Goal: Transaction & Acquisition: Subscribe to service/newsletter

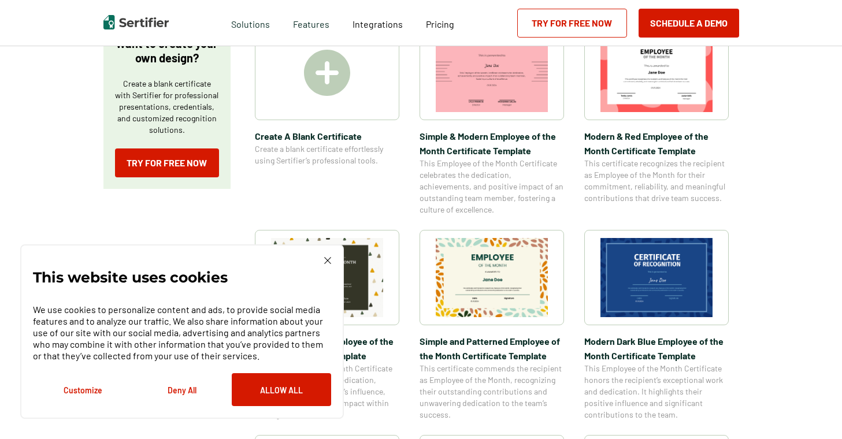
click at [333, 262] on div "This website uses cookies We use cookies to personalize content and ads, to pro…" at bounding box center [182, 332] width 324 height 175
click at [326, 263] on img at bounding box center [327, 260] width 7 height 7
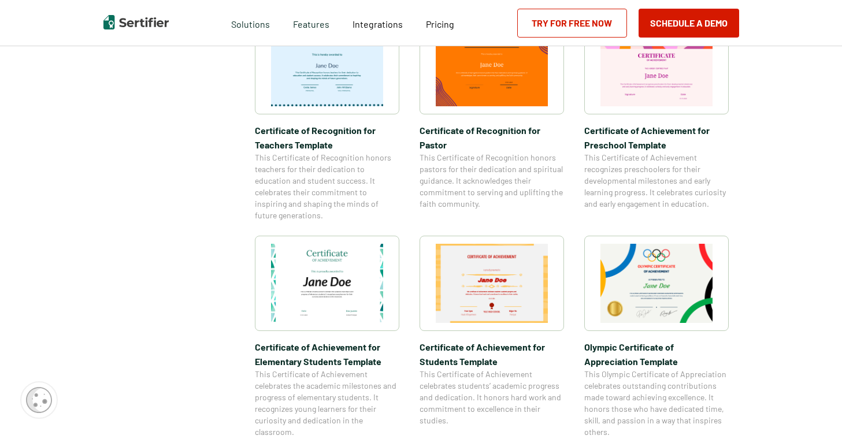
scroll to position [578, 0]
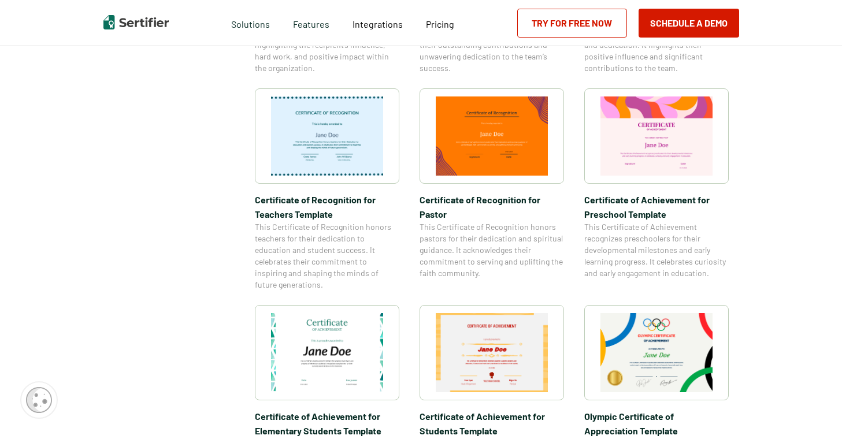
click at [659, 114] on img at bounding box center [657, 136] width 112 height 79
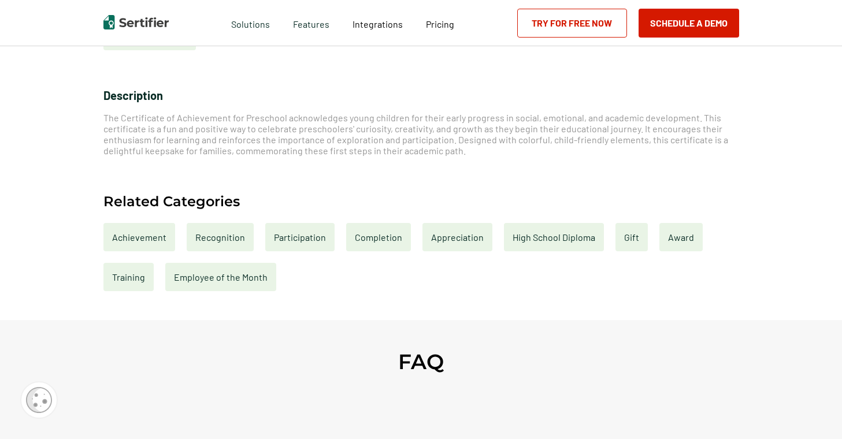
scroll to position [405, 0]
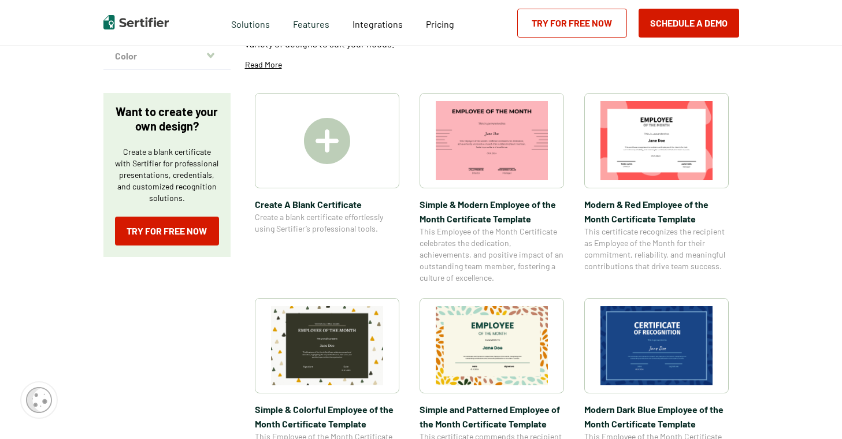
scroll to position [48, 0]
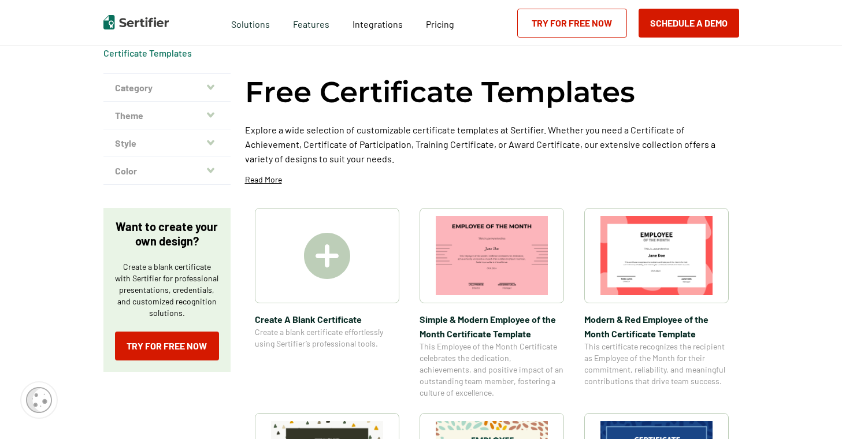
click at [330, 242] on img at bounding box center [327, 256] width 46 height 46
click at [172, 339] on link "Try for Free Now" at bounding box center [167, 346] width 104 height 29
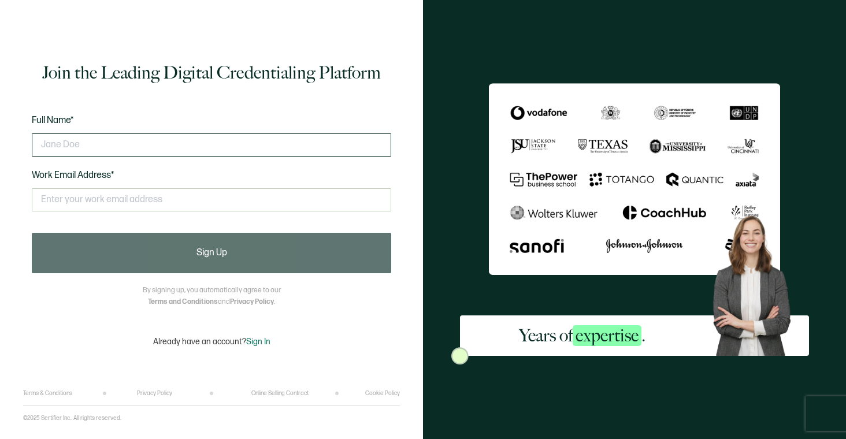
click at [148, 145] on input "text" at bounding box center [212, 145] width 360 height 23
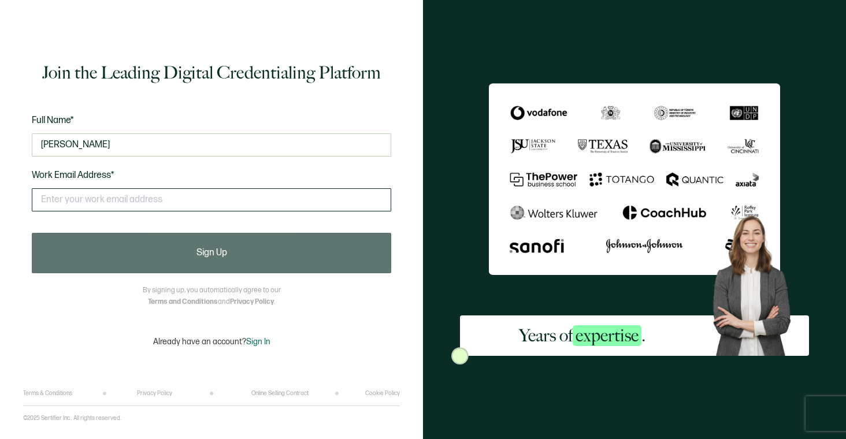
type input "[PERSON_NAME]"
click at [153, 203] on input "text" at bounding box center [212, 199] width 360 height 23
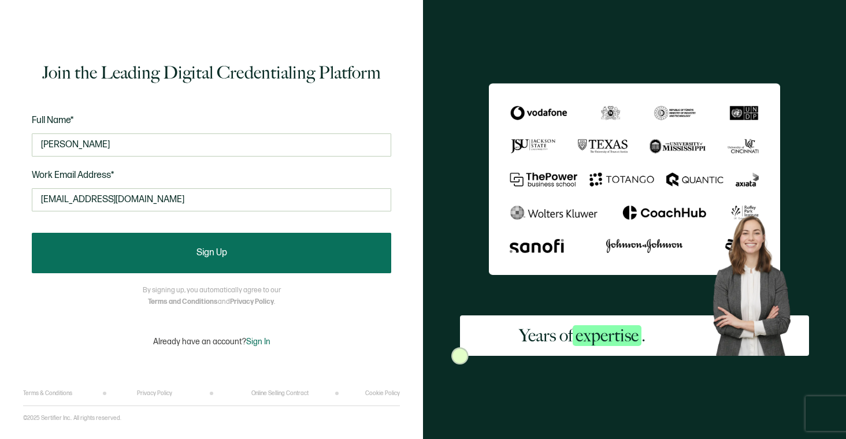
type input "[EMAIL_ADDRESS][DOMAIN_NAME]"
click at [150, 246] on button "Sign Up" at bounding box center [212, 253] width 360 height 40
